Goal: Task Accomplishment & Management: Manage account settings

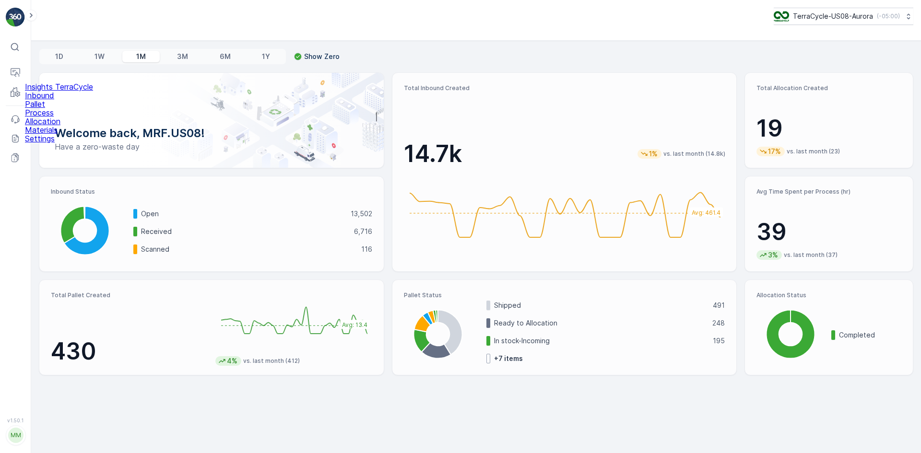
click at [49, 108] on p "Pallet" at bounding box center [59, 104] width 68 height 9
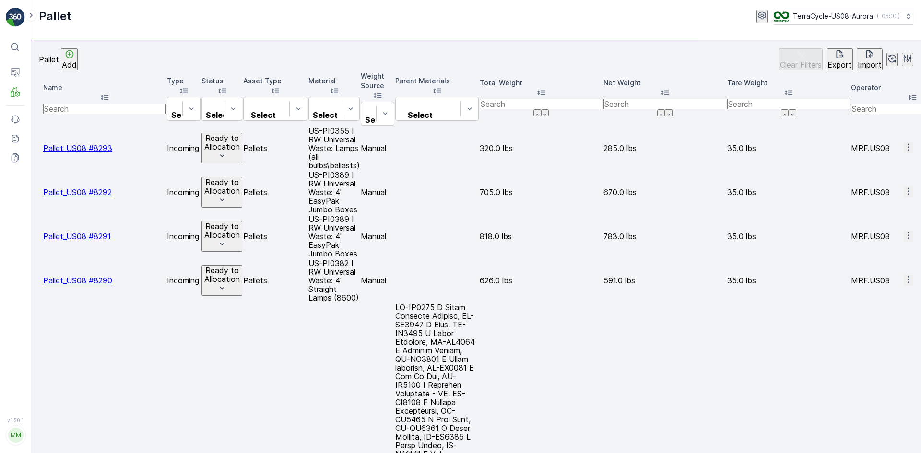
click at [106, 104] on input "text" at bounding box center [104, 109] width 123 height 11
type input "8"
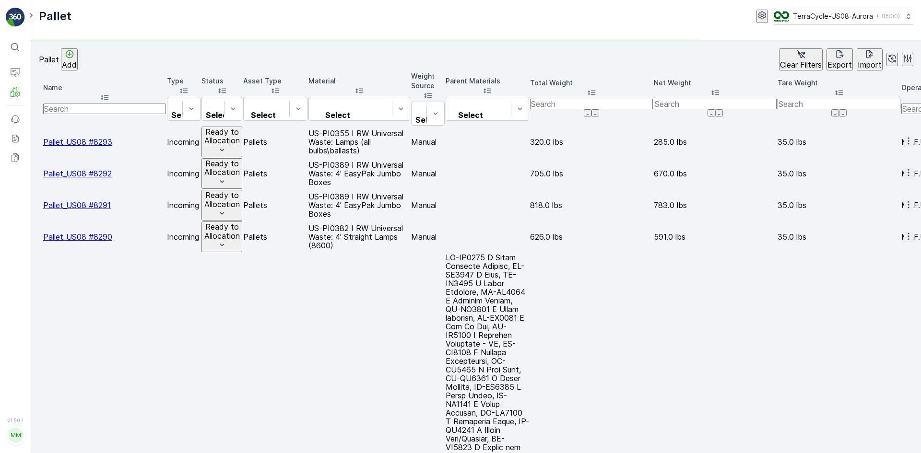
type input "8252"
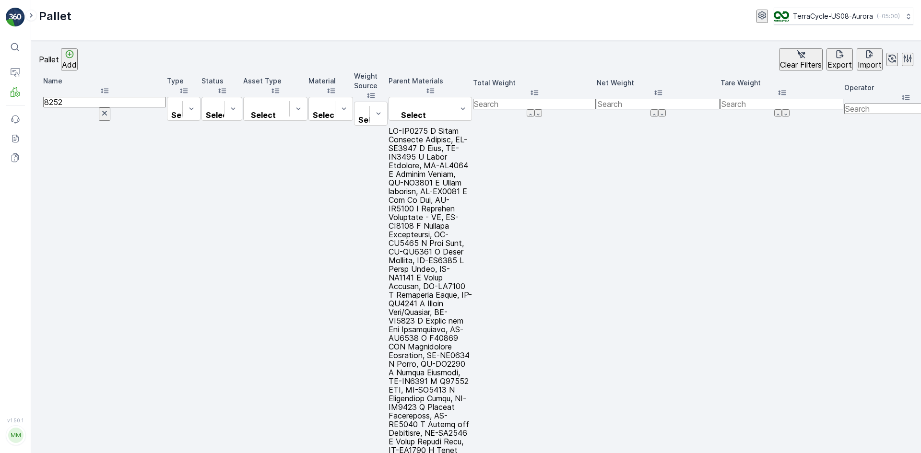
click at [886, 143] on span "Edit Pallet" at bounding box center [885, 147] width 37 height 9
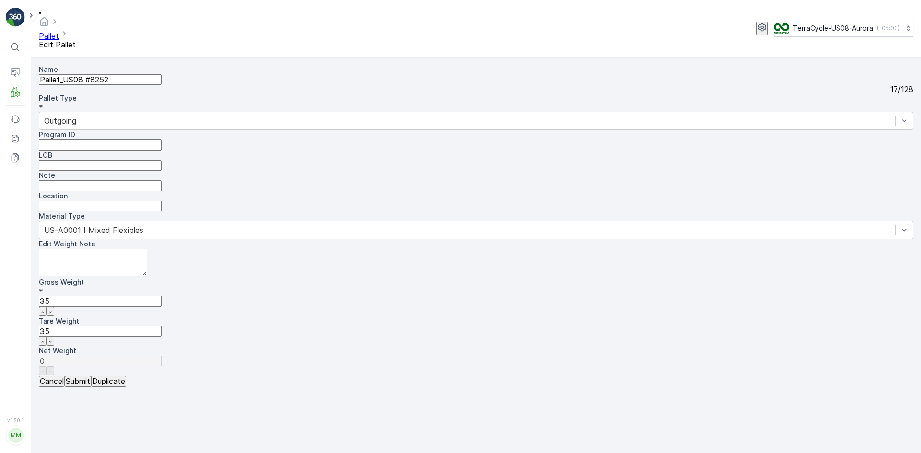
drag, startPoint x: 531, startPoint y: 168, endPoint x: 371, endPoint y: 174, distance: 160.8
click at [371, 174] on div "Name Pallet_US08 #8252 17 / 128 Pallet Type * Outgoing Program ID LOB Note Loca…" at bounding box center [476, 220] width 874 height 311
type Weight "1"
type Weight "-34"
type Weight "12"
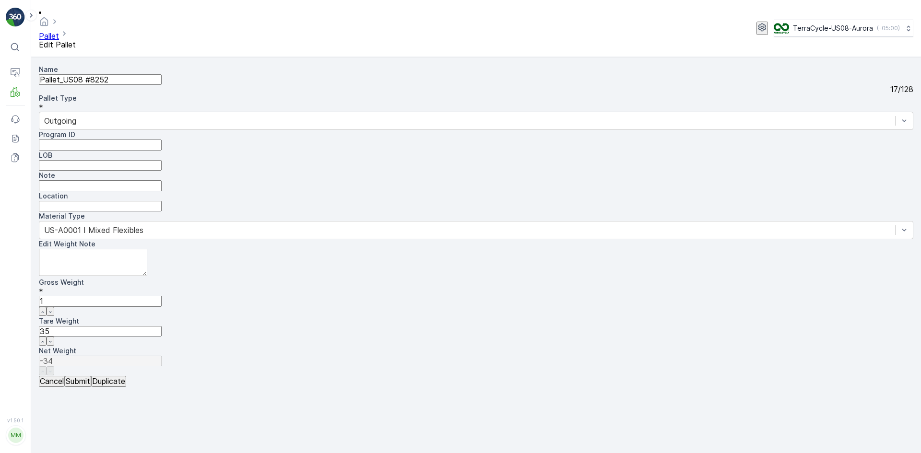
type Weight "-23"
type Weight "121"
type Weight "86"
type Weight "1215"
type Weight "1180"
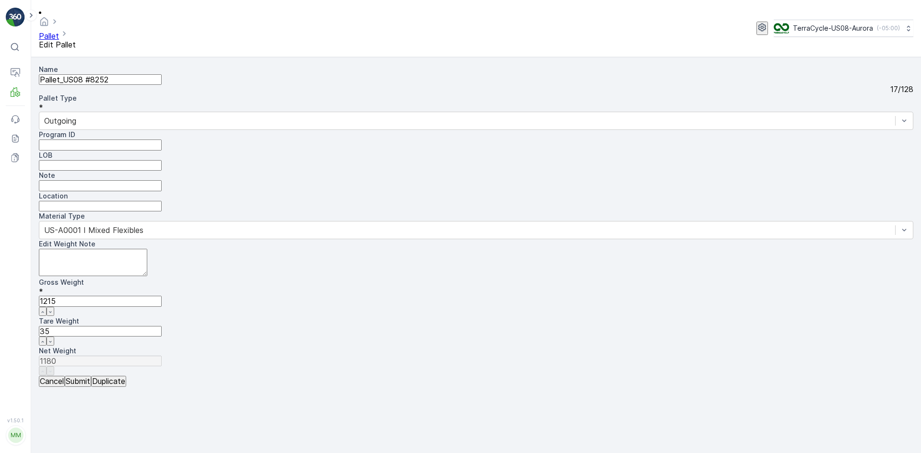
type Weight "1215"
click at [82, 387] on button "Submit" at bounding box center [78, 381] width 26 height 11
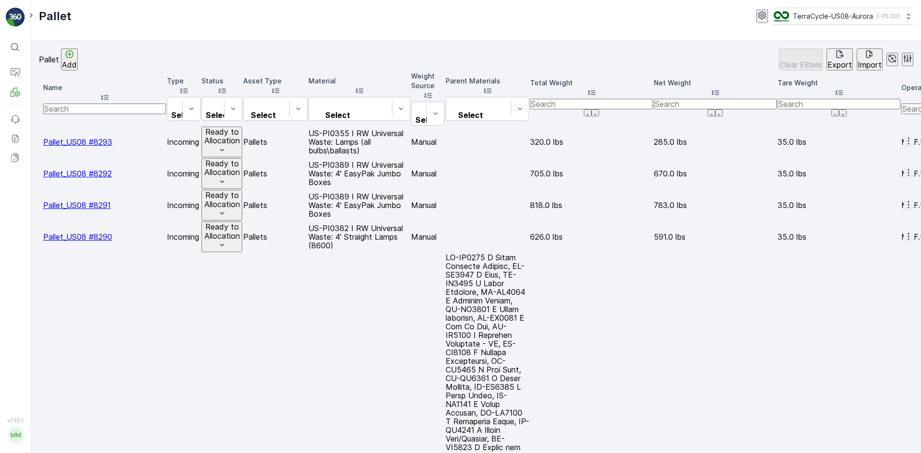
click at [104, 104] on input "text" at bounding box center [104, 109] width 123 height 11
type input "8252"
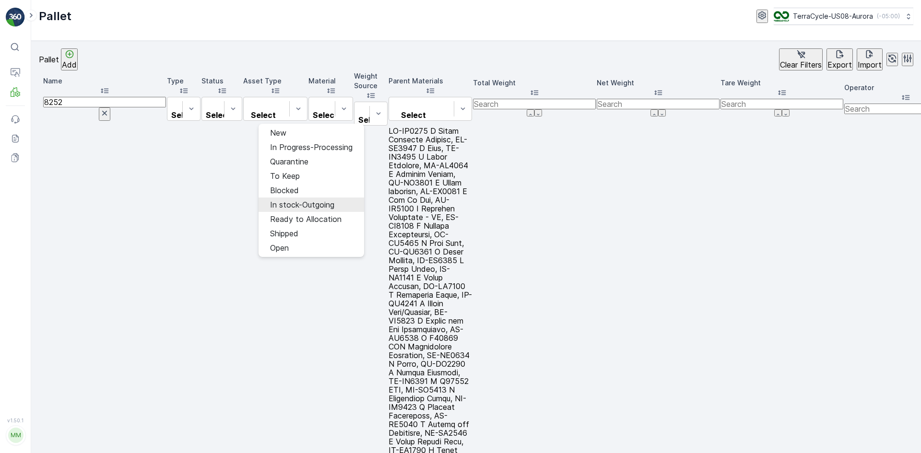
click at [293, 200] on span "In stock-Outgoing" at bounding box center [302, 204] width 64 height 9
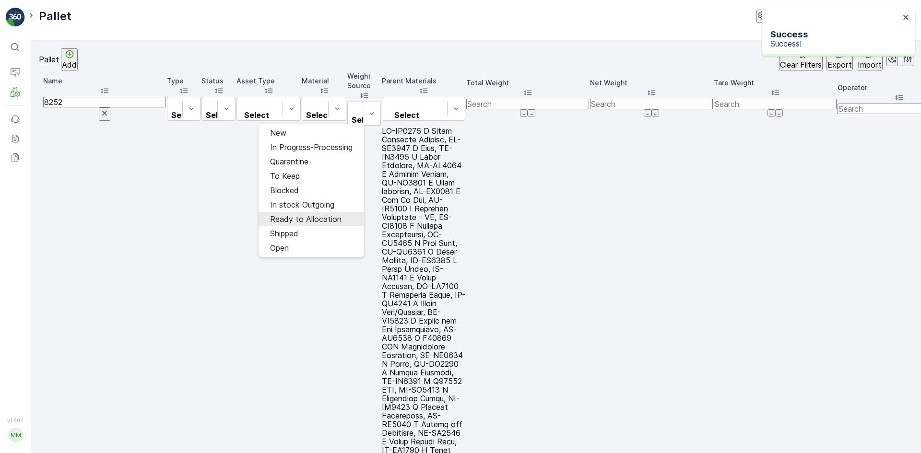
click at [315, 215] on span "Ready to Allocation" at bounding box center [305, 219] width 71 height 9
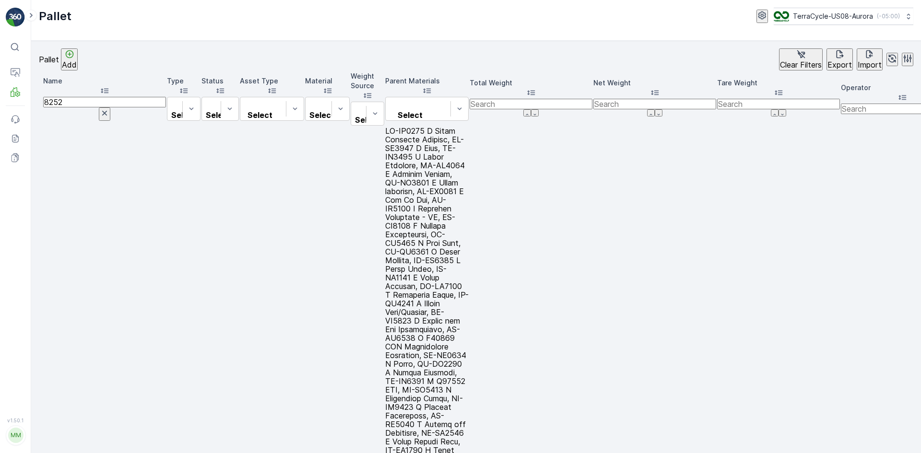
drag, startPoint x: 107, startPoint y: 91, endPoint x: 36, endPoint y: 102, distance: 72.3
click at [36, 102] on div "Pallet Add Clear Filters Export Import Name 8252 Type Select Status Select Asse…" at bounding box center [476, 247] width 890 height 412
type input "sc7695"
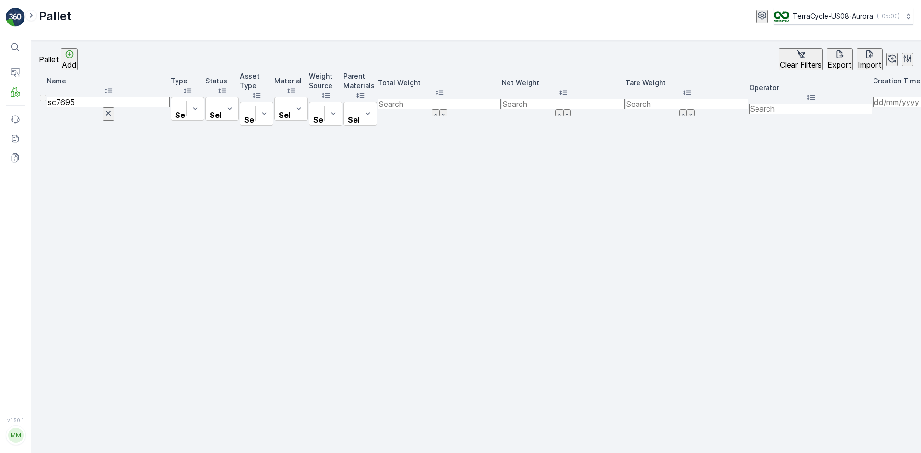
click at [142, 102] on div "sc7695" at bounding box center [108, 109] width 123 height 24
click at [149, 97] on input "sc7695" at bounding box center [108, 102] width 123 height 11
click at [113, 108] on icon "button" at bounding box center [109, 113] width 10 height 10
